Goal: Information Seeking & Learning: Learn about a topic

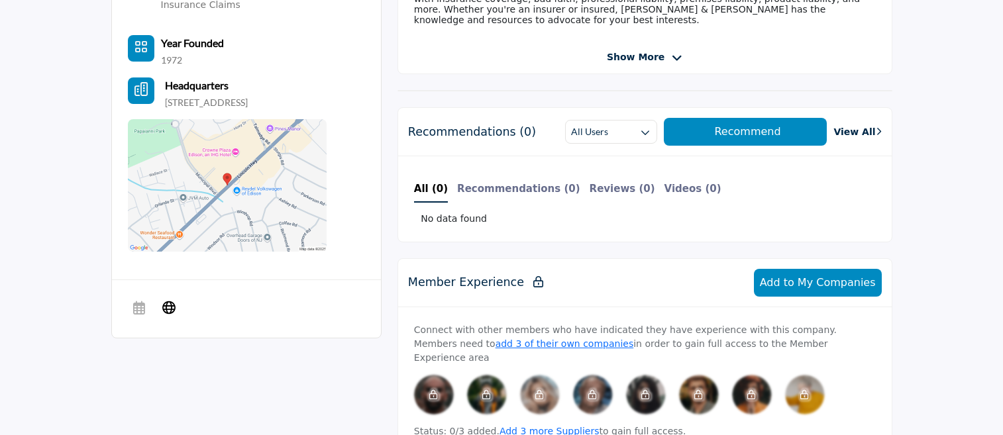
scroll to position [331, 0]
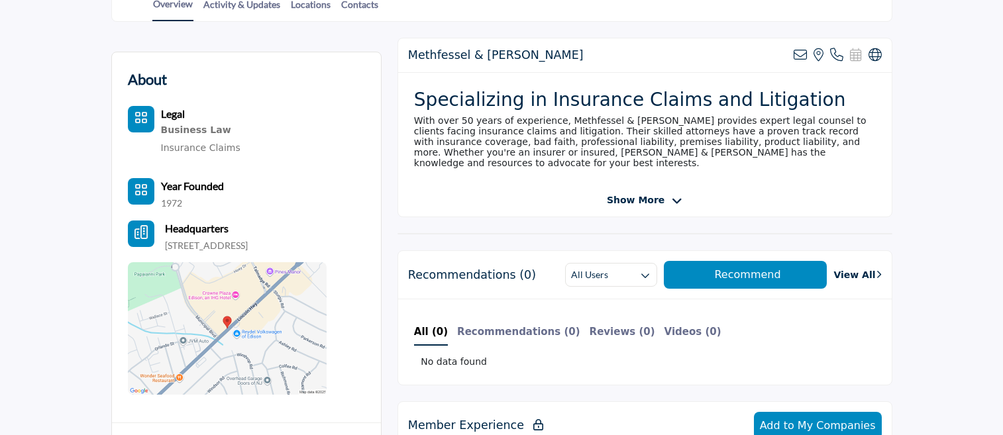
click at [646, 197] on span "Show More" at bounding box center [636, 200] width 58 height 14
click at [646, 193] on span "Show Less" at bounding box center [635, 200] width 55 height 14
click at [671, 195] on icon at bounding box center [676, 201] width 11 height 12
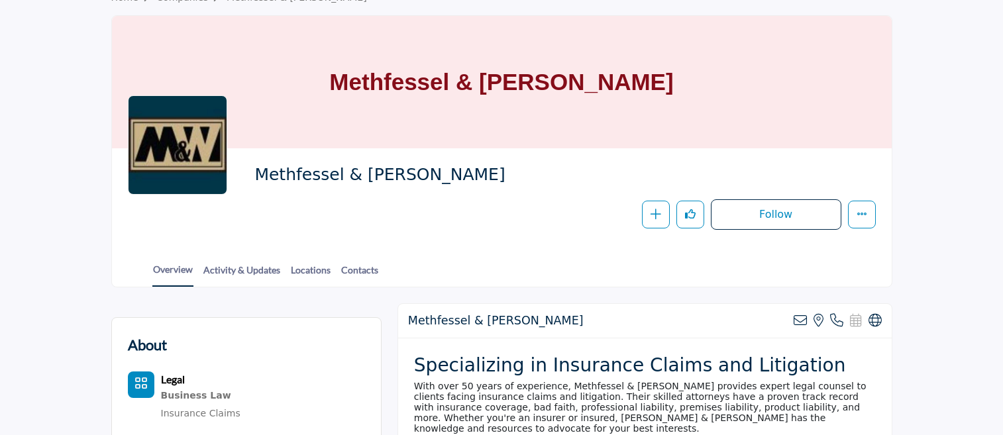
scroll to position [0, 0]
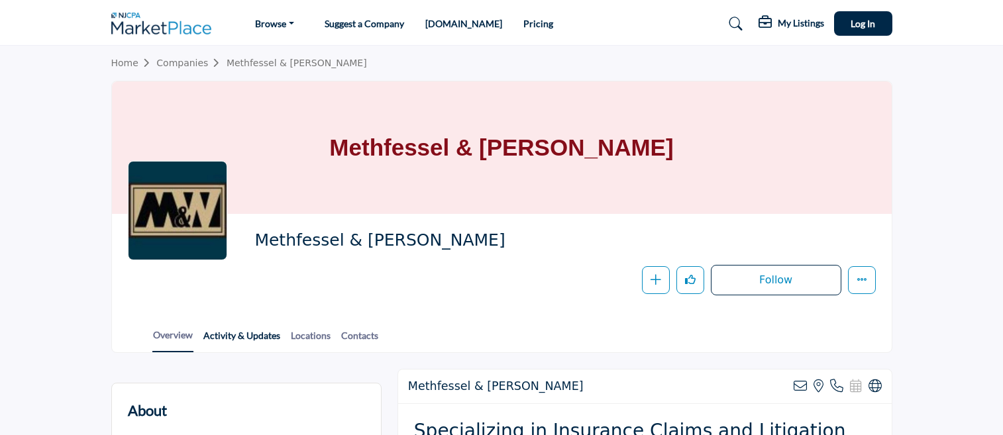
click at [242, 335] on link "Activity & Updates" at bounding box center [242, 339] width 78 height 23
